Goal: Find specific page/section: Find specific page/section

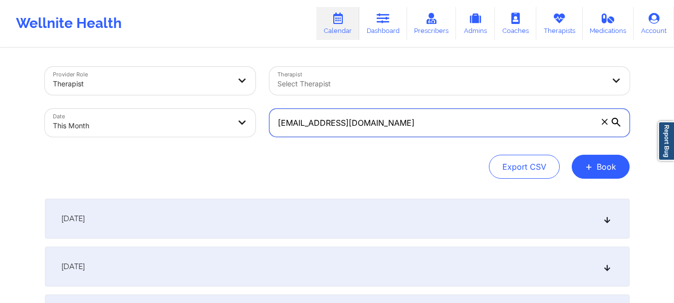
click at [345, 126] on input "ciaraquick86@gmail.com" at bounding box center [449, 123] width 360 height 28
click at [344, 126] on input "ciaraquick86@gmail.com" at bounding box center [449, 123] width 360 height 28
type input "ciaraquick86@gail.com"
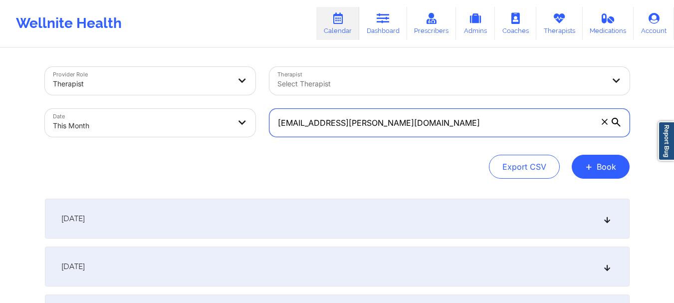
click at [343, 126] on input "ciaraquick86@gail.com" at bounding box center [449, 123] width 360 height 28
paste input "[EMAIL_ADDRESS][DOMAIN_NAME]"
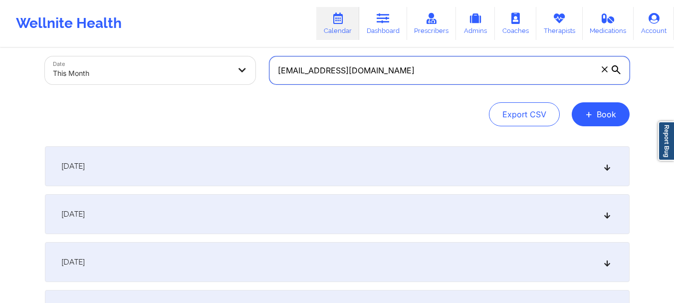
scroll to position [46, 0]
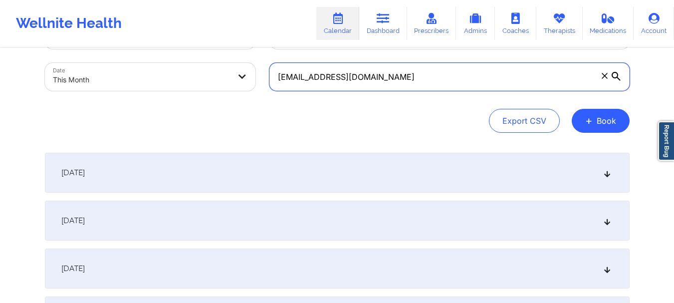
type input "[EMAIL_ADDRESS][DOMAIN_NAME]"
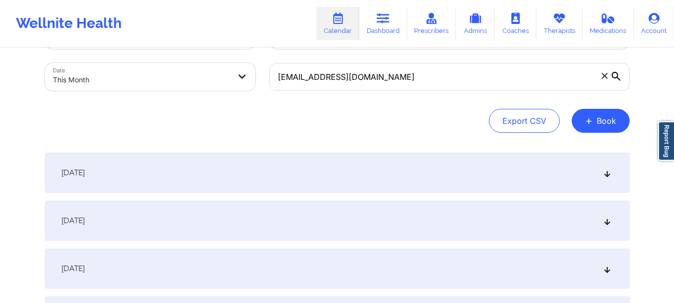
click at [174, 78] on body "Wellnite Health Calendar Dashboard Prescribers Admins Coaches Therapists Medica…" at bounding box center [337, 105] width 674 height 303
select select "2025-9"
select select "2025-10"
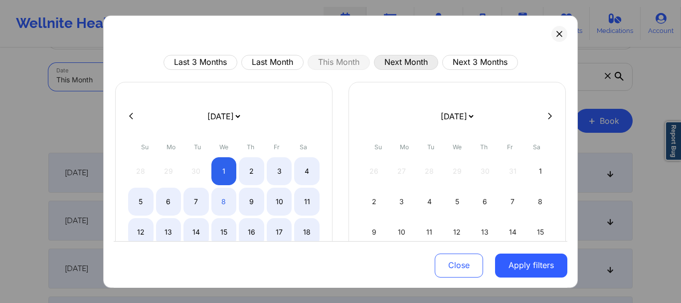
click at [407, 68] on button "Next Month" at bounding box center [406, 61] width 64 height 15
select select "2025-10"
select select "2025-11"
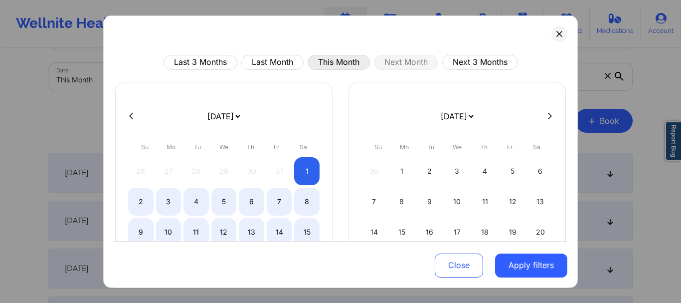
click at [329, 61] on button "This Month" at bounding box center [339, 61] width 62 height 15
select select "2025-9"
select select "2025-10"
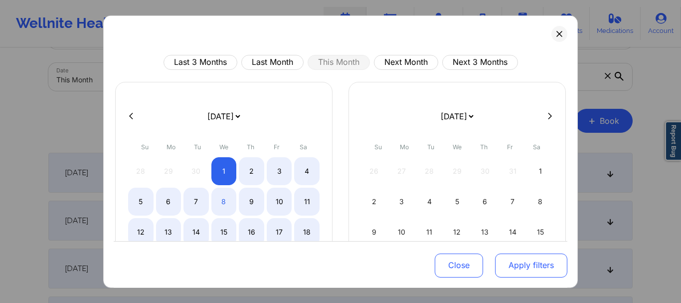
click at [495, 266] on button "Apply filters" at bounding box center [531, 265] width 72 height 24
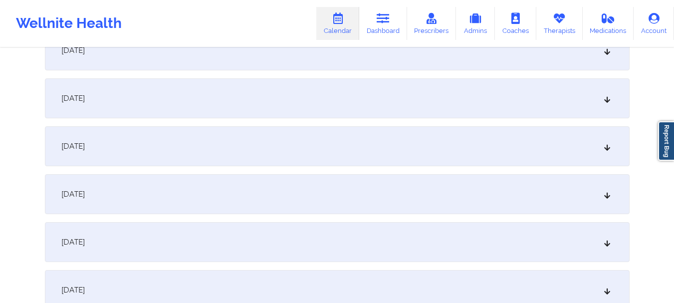
scroll to position [405, 0]
click at [610, 152] on div "October 8, 2025" at bounding box center [337, 148] width 584 height 40
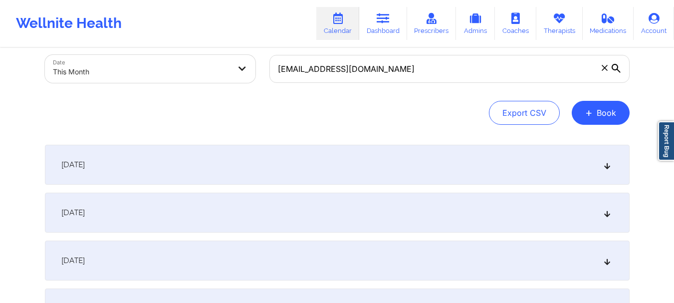
scroll to position [2, 0]
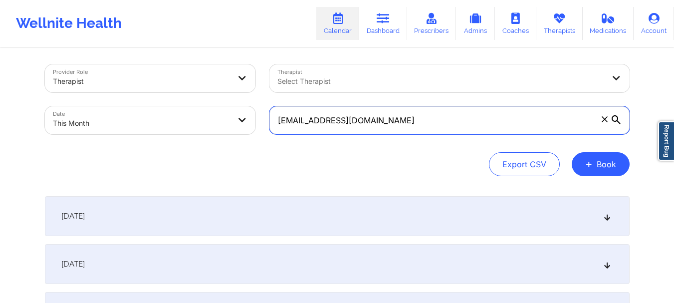
click at [373, 125] on input "[EMAIL_ADDRESS][DOMAIN_NAME]" at bounding box center [449, 120] width 360 height 28
click at [373, 124] on input "[EMAIL_ADDRESS][DOMAIN_NAME]" at bounding box center [449, 120] width 360 height 28
paste input "[EMAIL_ADDRESS][DOMAIN_NAME]"
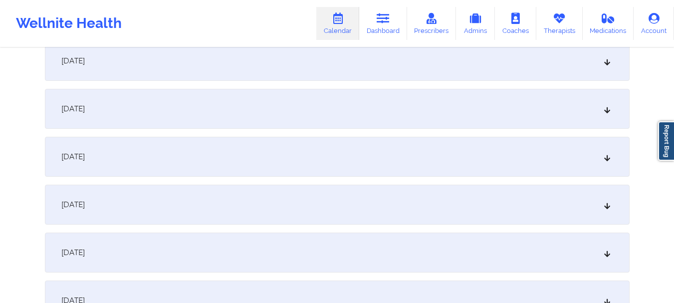
scroll to position [454, 0]
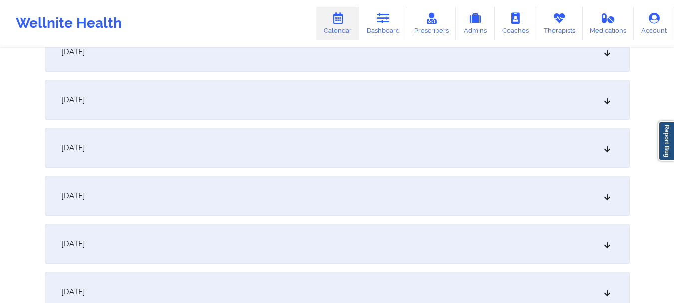
type input "[EMAIL_ADDRESS][DOMAIN_NAME]"
click at [620, 99] on div "October 8, 2025" at bounding box center [337, 100] width 584 height 40
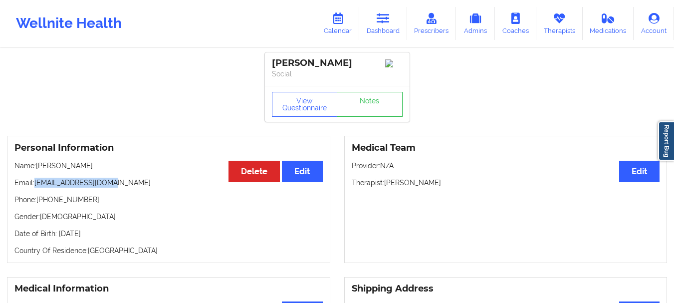
click at [35, 186] on p "Email: [EMAIL_ADDRESS][DOMAIN_NAME]" at bounding box center [168, 183] width 308 height 10
click at [385, 28] on link "Dashboard" at bounding box center [383, 23] width 48 height 33
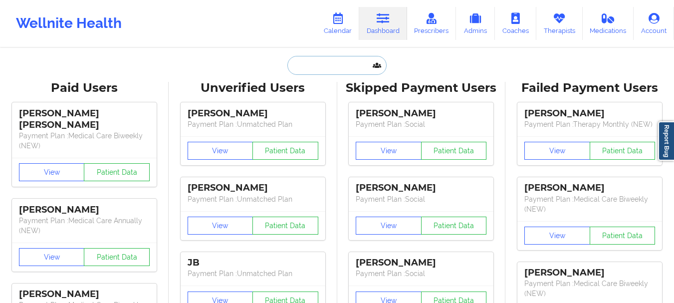
click at [355, 62] on input "text" at bounding box center [336, 65] width 99 height 19
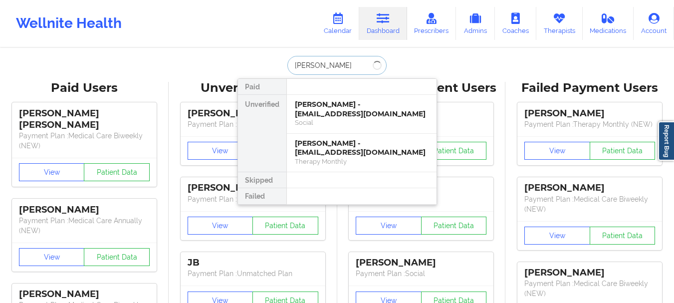
type input "[PERSON_NAME]"
click at [343, 152] on div "[PERSON_NAME] - [EMAIL_ADDRESS][DOMAIN_NAME]" at bounding box center [362, 148] width 134 height 18
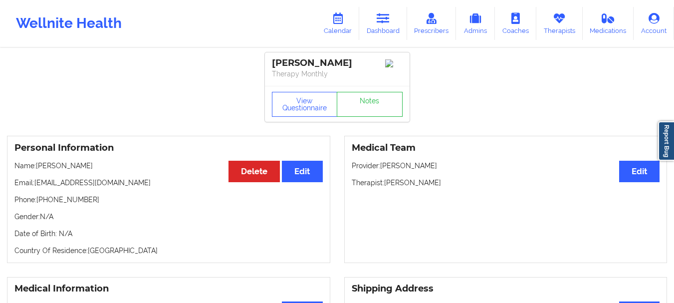
click at [112, 184] on p "Email: [EMAIL_ADDRESS][DOMAIN_NAME]" at bounding box center [168, 183] width 308 height 10
drag, startPoint x: 112, startPoint y: 184, endPoint x: 48, endPoint y: 185, distance: 63.8
click at [48, 185] on p "Email: [EMAIL_ADDRESS][DOMAIN_NAME]" at bounding box center [168, 183] width 308 height 10
copy p "[EMAIL_ADDRESS][DOMAIN_NAME]"
click at [376, 33] on link "Dashboard" at bounding box center [383, 23] width 48 height 33
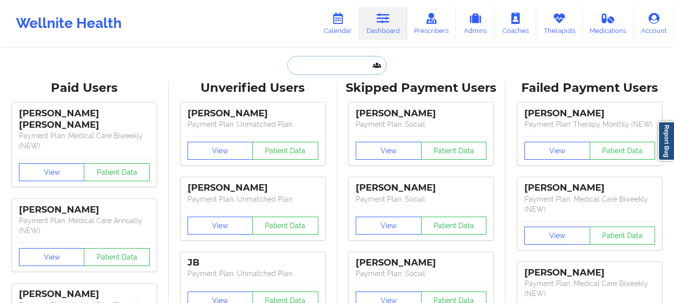
click at [322, 66] on input "text" at bounding box center [336, 65] width 99 height 19
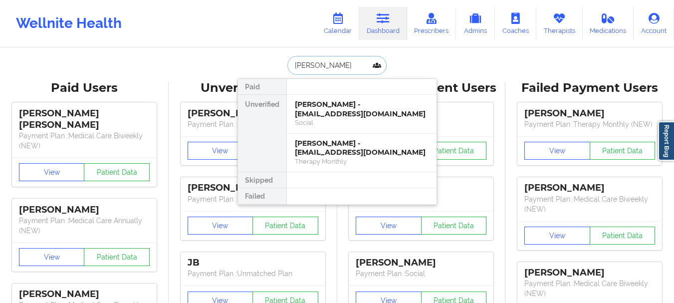
type input "[PERSON_NAME]"
click at [334, 115] on div "[PERSON_NAME] - [EMAIL_ADDRESS][DOMAIN_NAME]" at bounding box center [362, 109] width 134 height 18
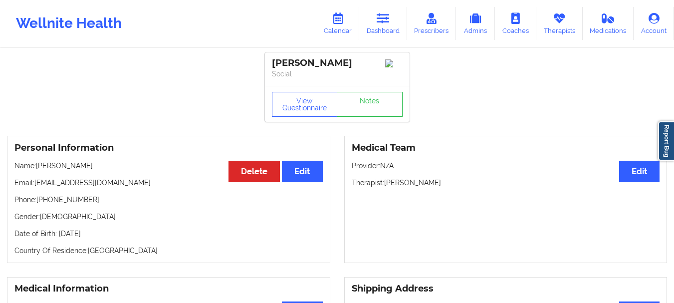
click at [113, 187] on p "Email: [EMAIL_ADDRESS][DOMAIN_NAME]" at bounding box center [168, 183] width 308 height 10
drag, startPoint x: 113, startPoint y: 187, endPoint x: 41, endPoint y: 185, distance: 72.3
click at [41, 185] on p "Email: [EMAIL_ADDRESS][DOMAIN_NAME]" at bounding box center [168, 183] width 308 height 10
copy p "[EMAIL_ADDRESS][DOMAIN_NAME]"
